Goal: Task Accomplishment & Management: Use online tool/utility

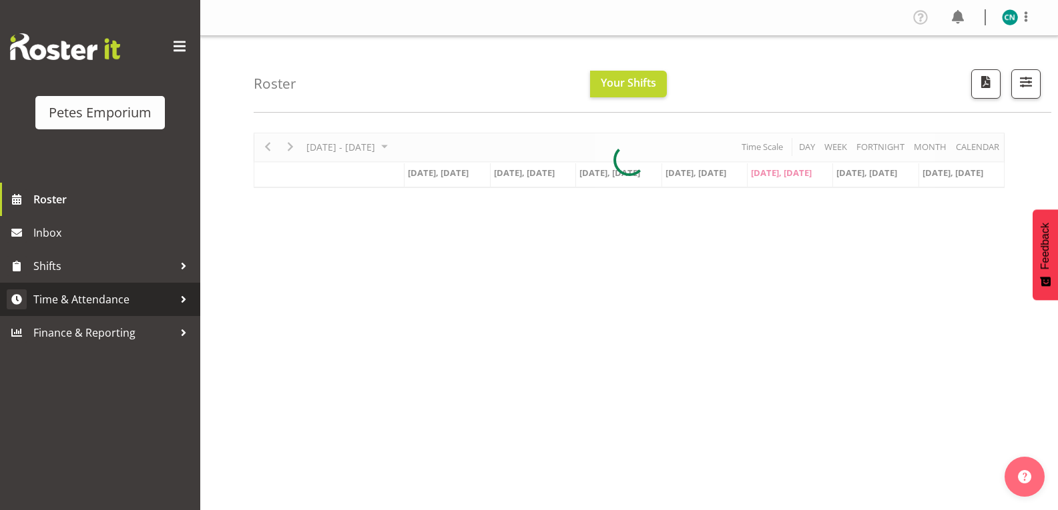
click at [100, 300] on span "Time & Attendance" at bounding box center [103, 300] width 140 height 20
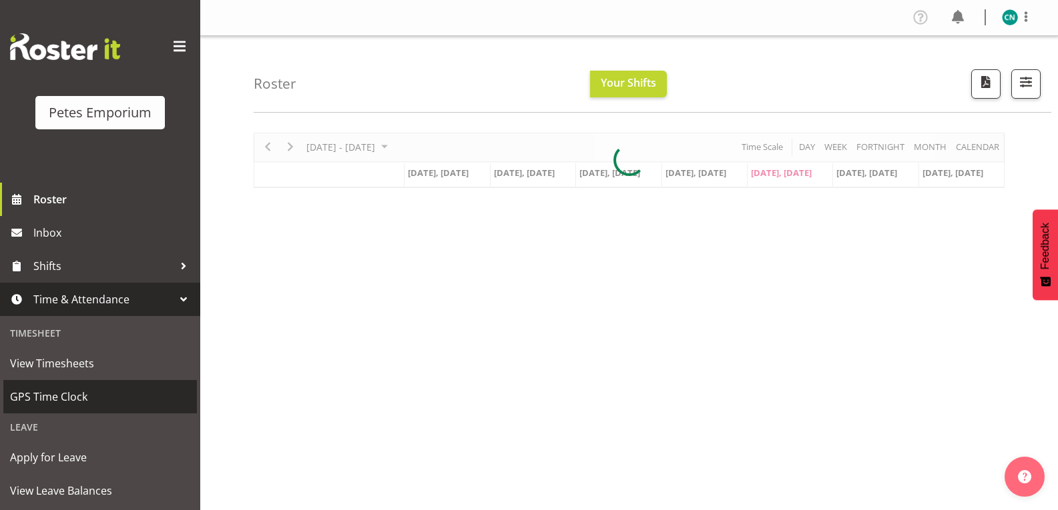
click at [58, 403] on span "GPS Time Clock" at bounding box center [100, 397] width 180 height 20
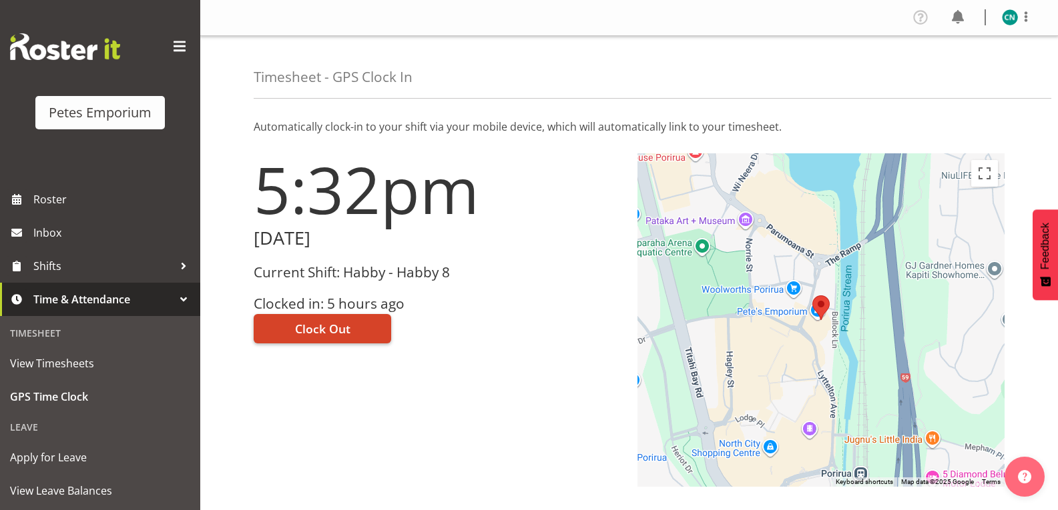
click at [323, 326] on span "Clock Out" at bounding box center [322, 328] width 55 height 17
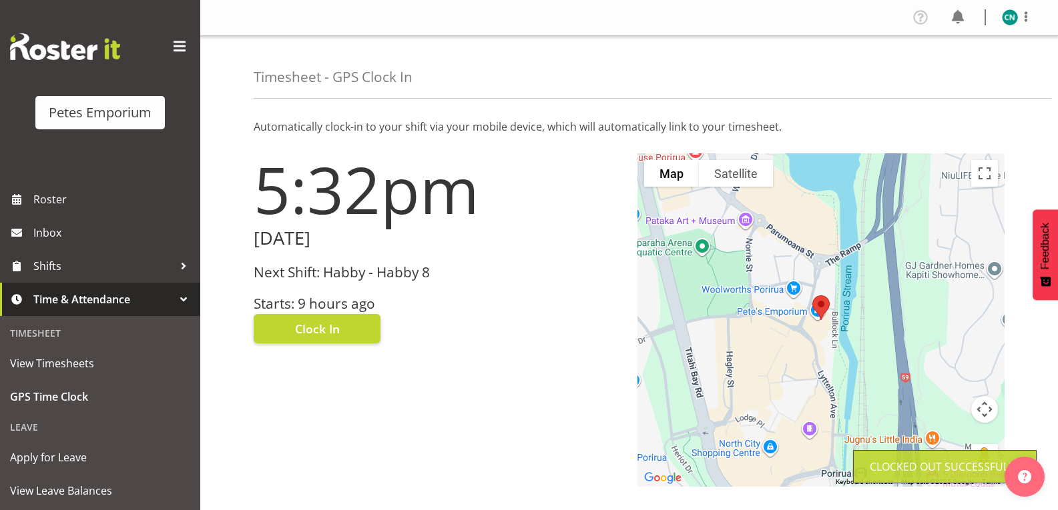
click at [1005, 21] on img at bounding box center [1010, 17] width 16 height 16
click at [948, 73] on link "Log Out" at bounding box center [969, 70] width 128 height 24
